Goal: Task Accomplishment & Management: Manage account settings

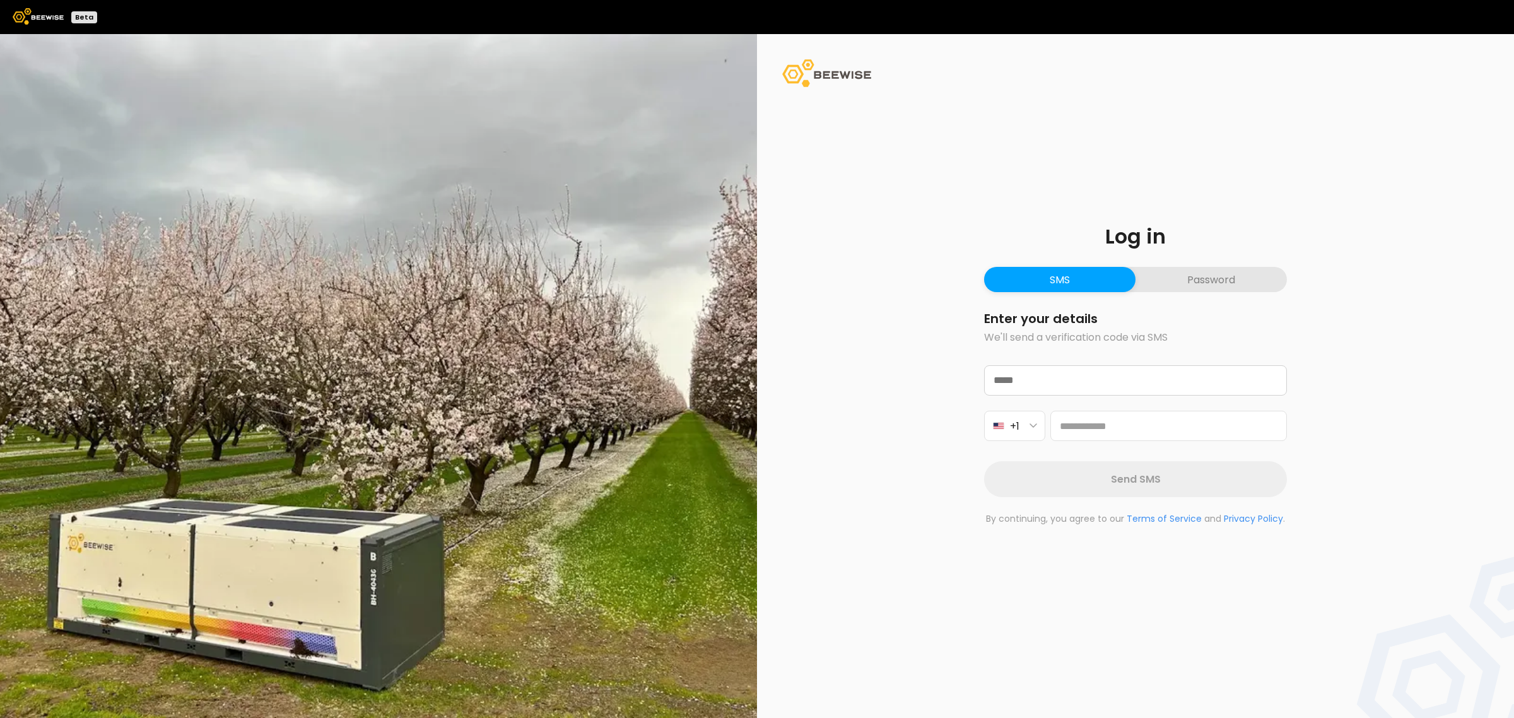
click at [1210, 291] on button "Password" at bounding box center [1210, 279] width 151 height 25
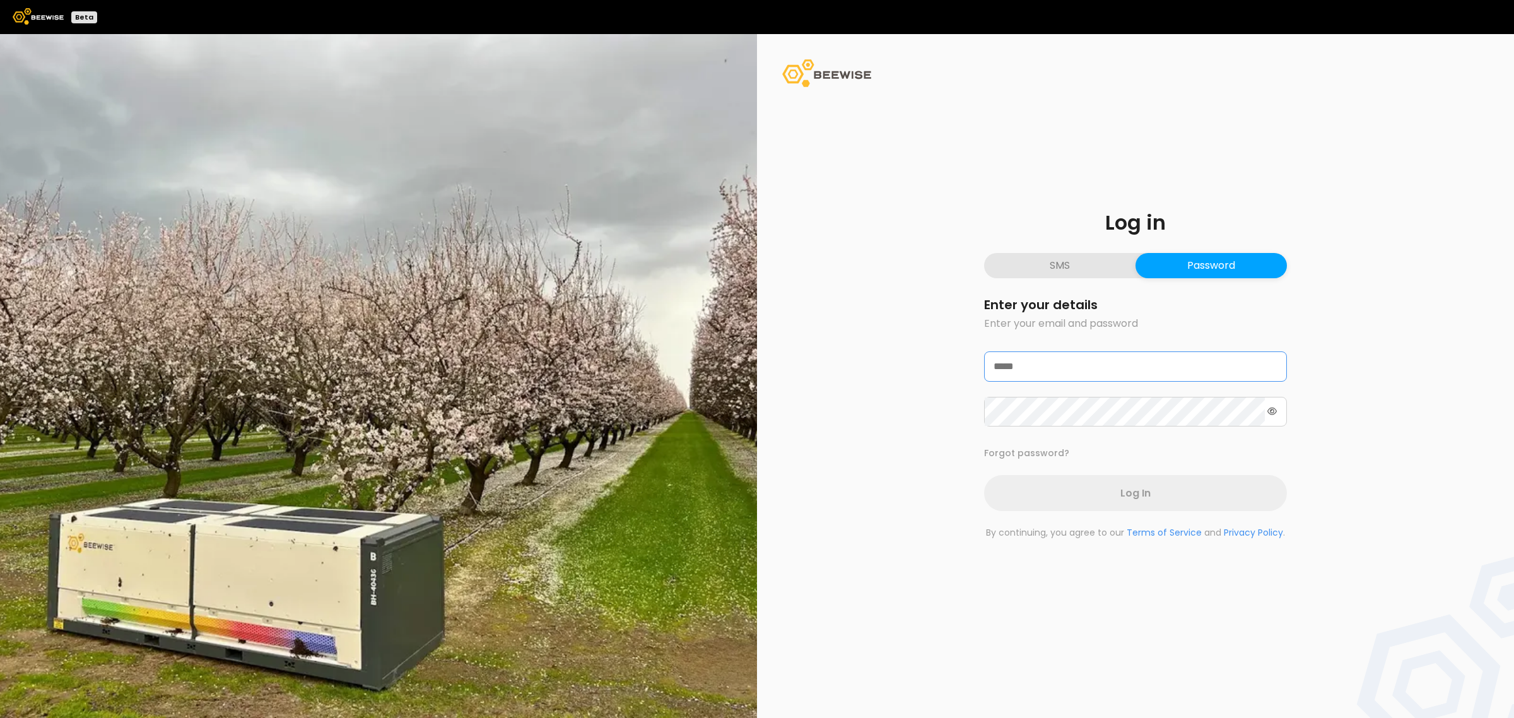
type input "**********"
click at [1137, 496] on span "Log In" at bounding box center [1135, 492] width 30 height 16
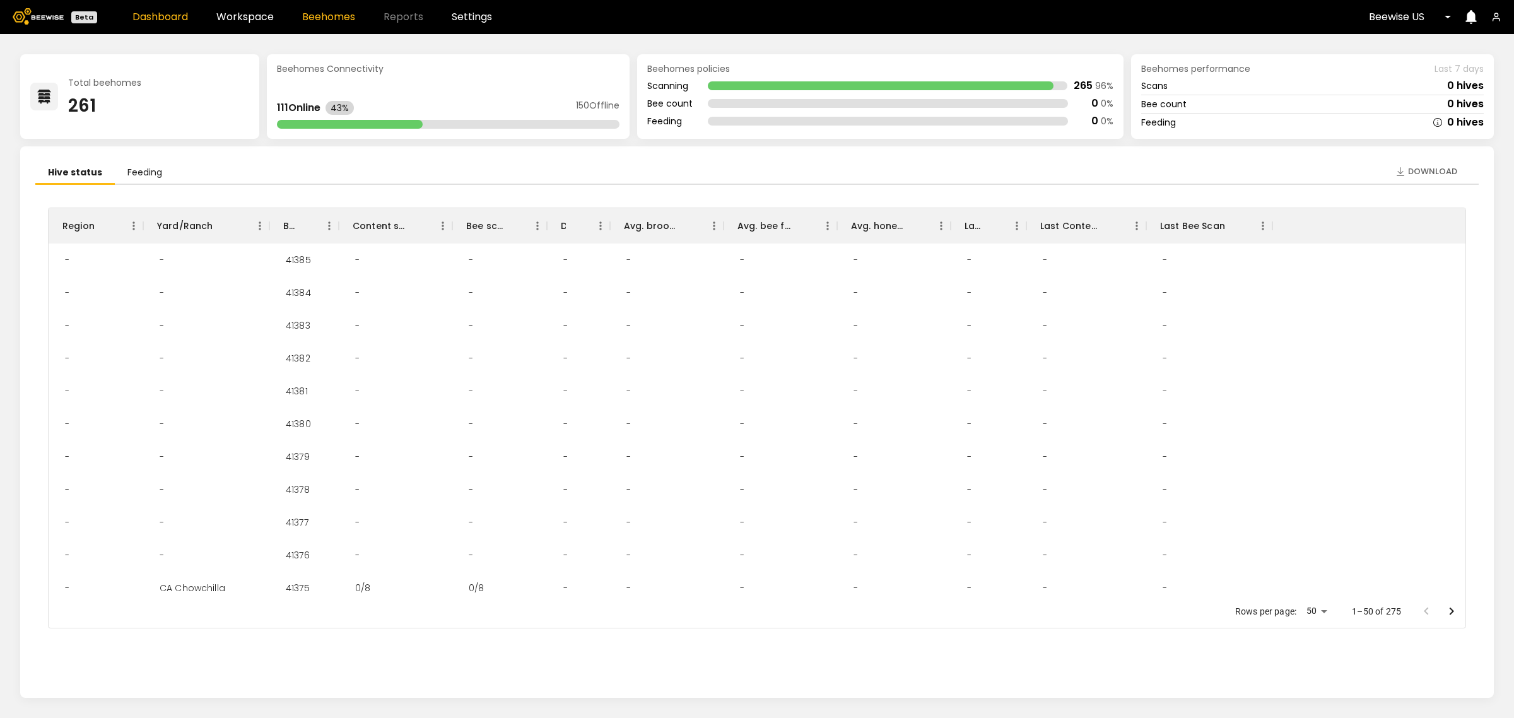
click at [310, 16] on link "Beehomes" at bounding box center [328, 17] width 53 height 10
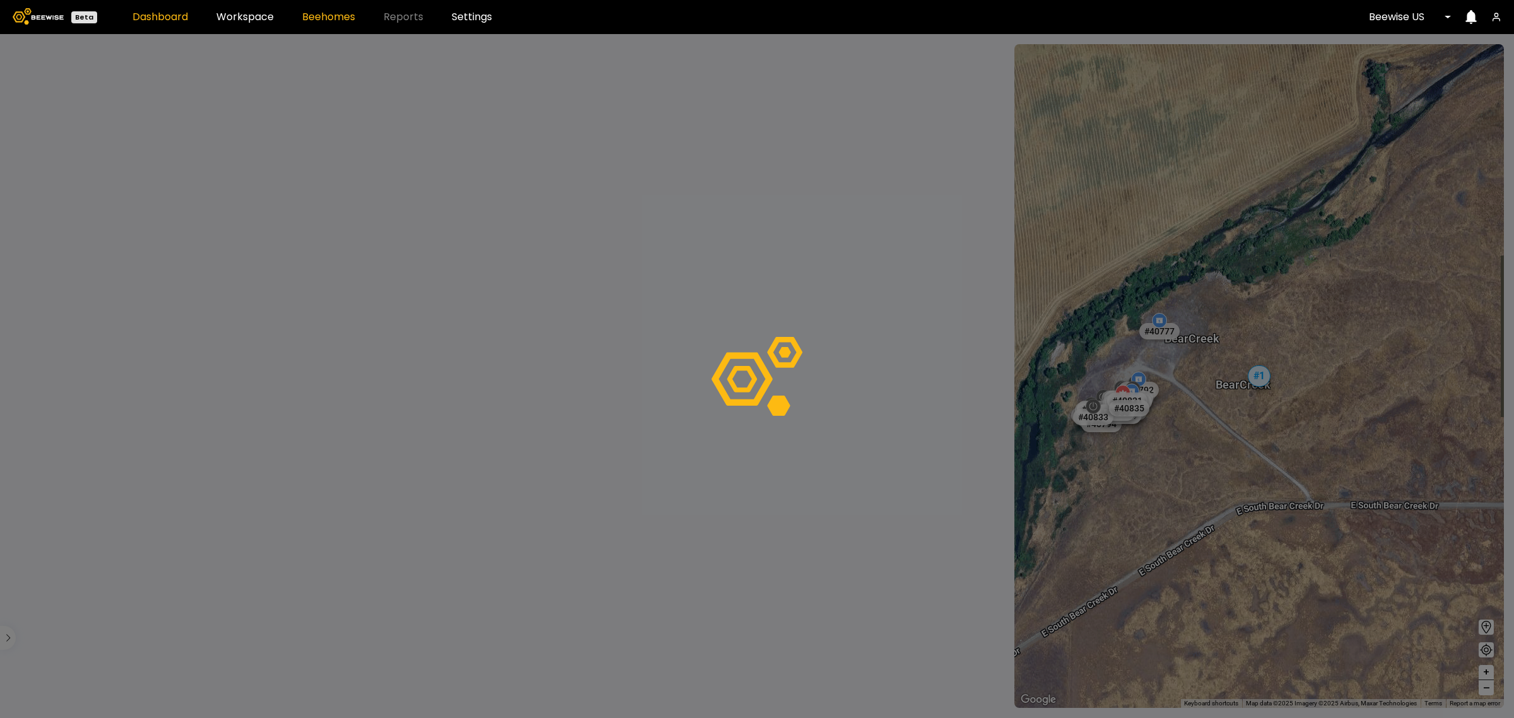
click at [132, 16] on link "Dashboard" at bounding box center [160, 17] width 56 height 10
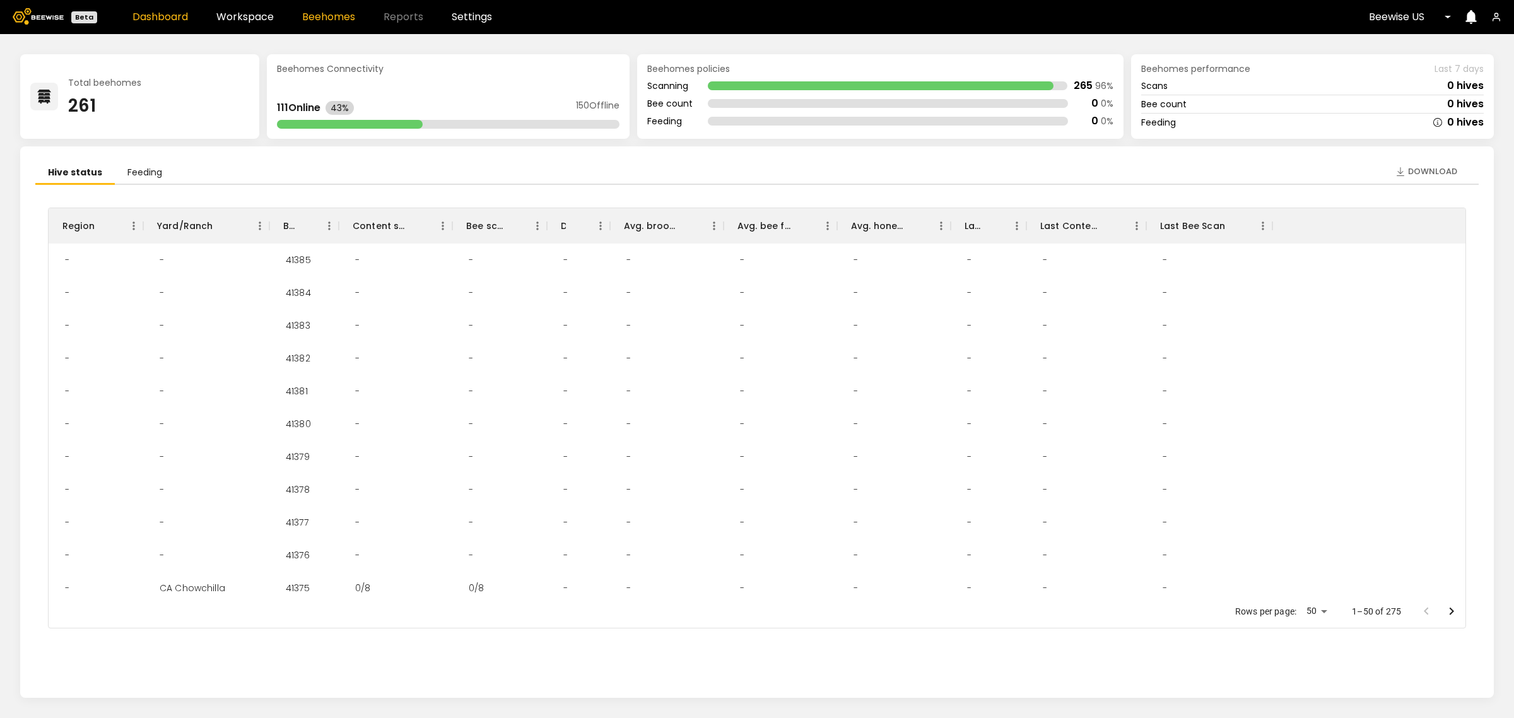
click at [324, 15] on link "Beehomes" at bounding box center [328, 17] width 53 height 10
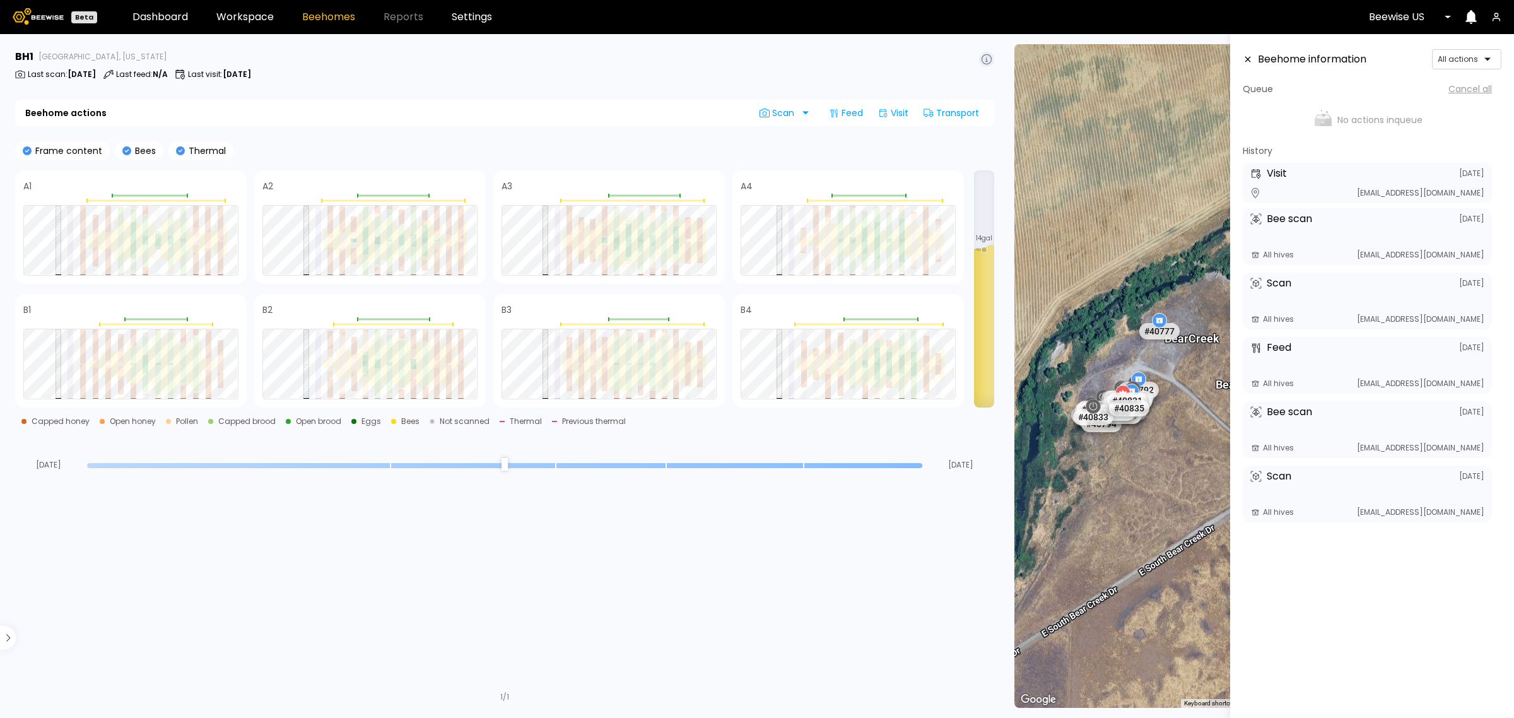
type input "*"
drag, startPoint x: 918, startPoint y: 460, endPoint x: 1074, endPoint y: 423, distance: 159.6
click at [922, 463] on input "range" at bounding box center [504, 465] width 835 height 5
